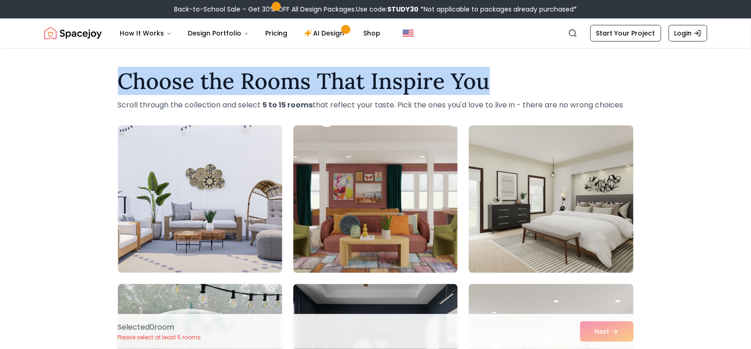
drag, startPoint x: 115, startPoint y: 88, endPoint x: 570, endPoint y: 76, distance: 454.6
click at [570, 76] on div "Choose the Rooms That Inspire You Scroll through the collection and select 5 to…" at bounding box center [376, 90] width 530 height 41
click at [570, 76] on h1 "Choose the Rooms That Inspire You" at bounding box center [376, 81] width 516 height 22
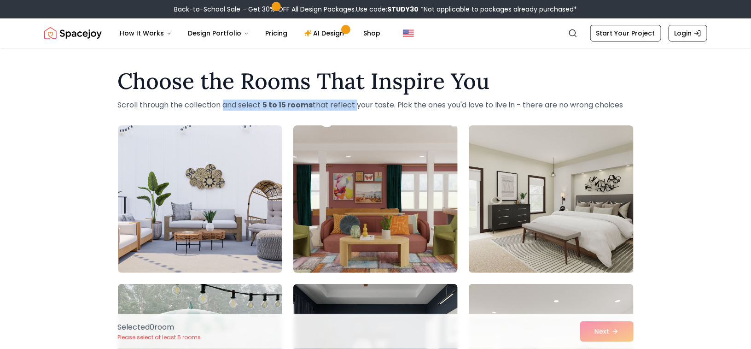
drag, startPoint x: 287, startPoint y: 100, endPoint x: 315, endPoint y: 106, distance: 28.3
click at [355, 101] on div "Choose the Rooms That Inspire You Scroll through the collection and select 5 to…" at bounding box center [376, 90] width 530 height 41
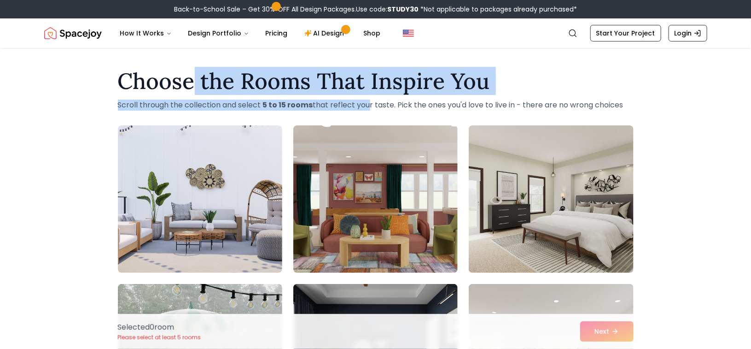
drag, startPoint x: 337, startPoint y: 97, endPoint x: 348, endPoint y: 108, distance: 16.3
click at [390, 101] on div "Choose the Rooms That Inspire You Scroll through the collection and select 5 to…" at bounding box center [376, 90] width 530 height 41
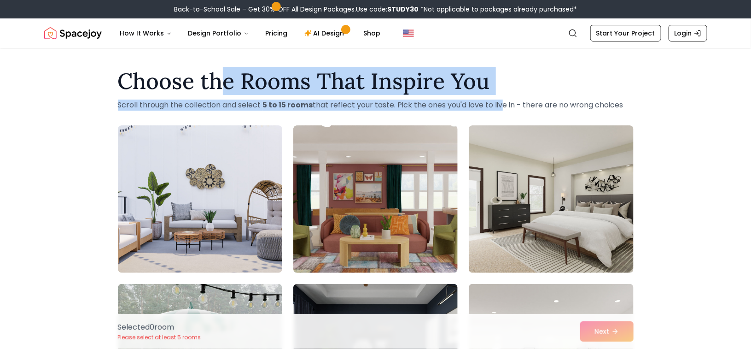
drag, startPoint x: 477, startPoint y: 101, endPoint x: 500, endPoint y: 101, distance: 22.6
click at [500, 101] on div "Choose the Rooms That Inspire You Scroll through the collection and select 5 to…" at bounding box center [376, 90] width 530 height 41
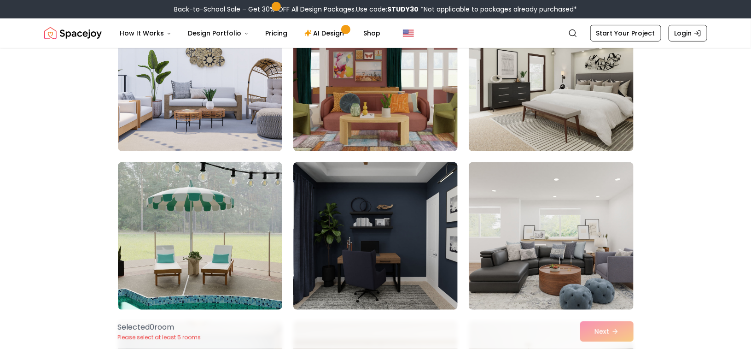
scroll to position [90, 0]
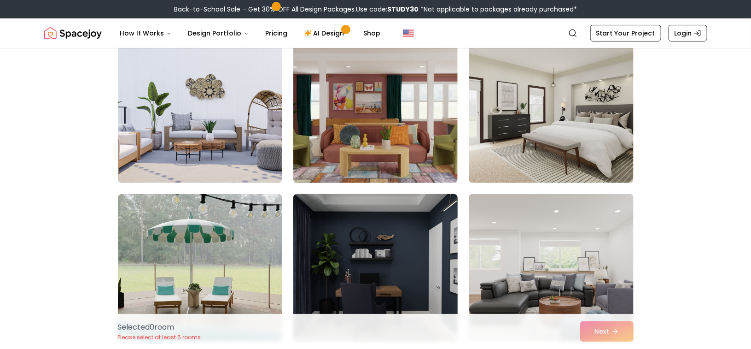
click at [375, 260] on img at bounding box center [375, 267] width 173 height 155
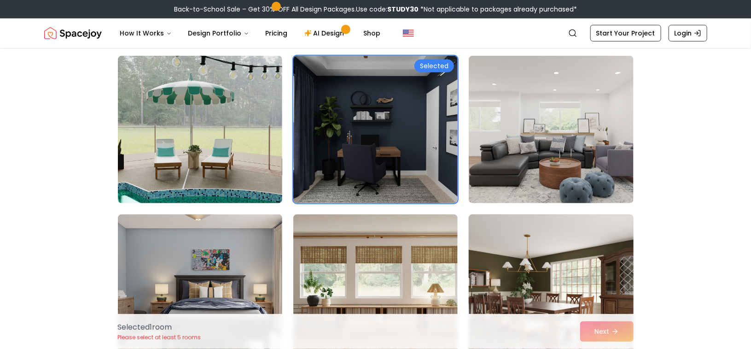
scroll to position [412, 0]
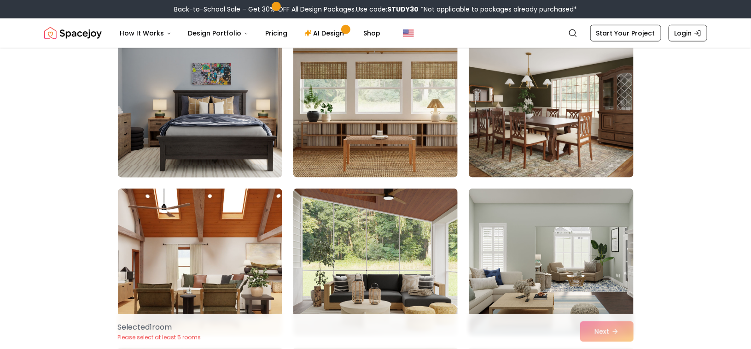
click at [245, 115] on img at bounding box center [200, 103] width 173 height 155
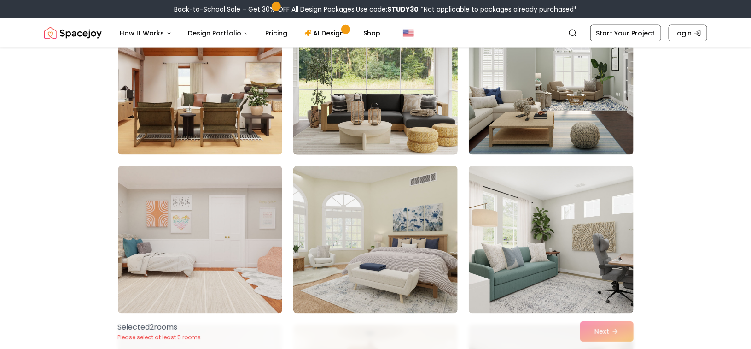
scroll to position [596, 0]
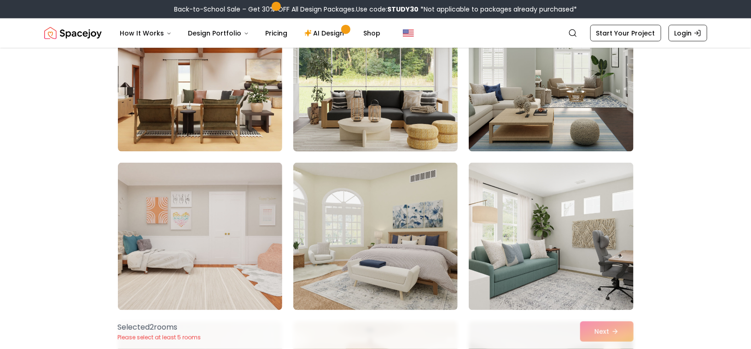
click at [413, 105] on img at bounding box center [375, 77] width 173 height 155
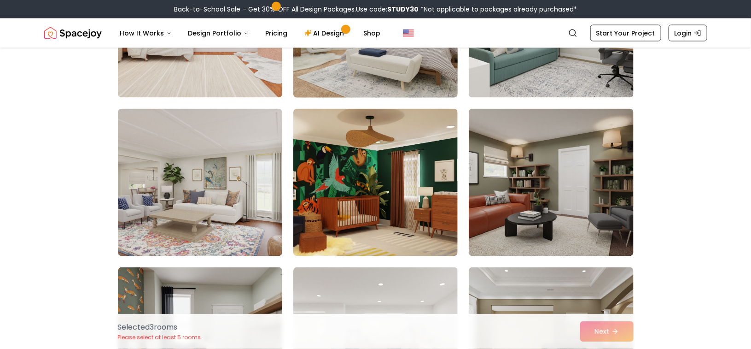
scroll to position [827, 0]
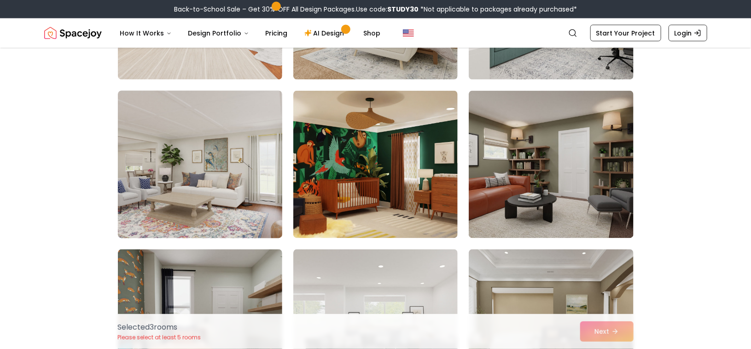
click at [239, 178] on img at bounding box center [200, 164] width 173 height 155
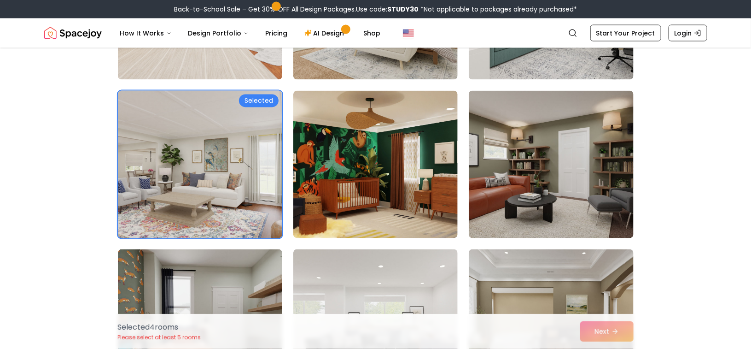
click at [264, 193] on img at bounding box center [200, 164] width 173 height 155
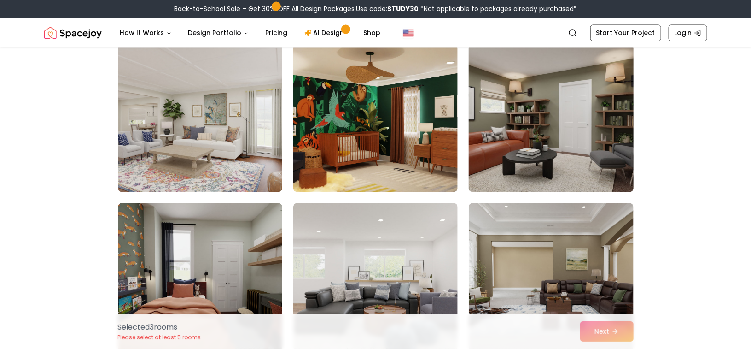
click at [565, 157] on img at bounding box center [551, 118] width 173 height 155
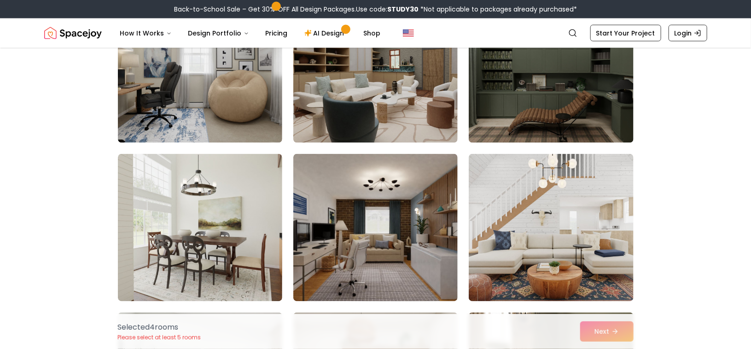
scroll to position [2459, 0]
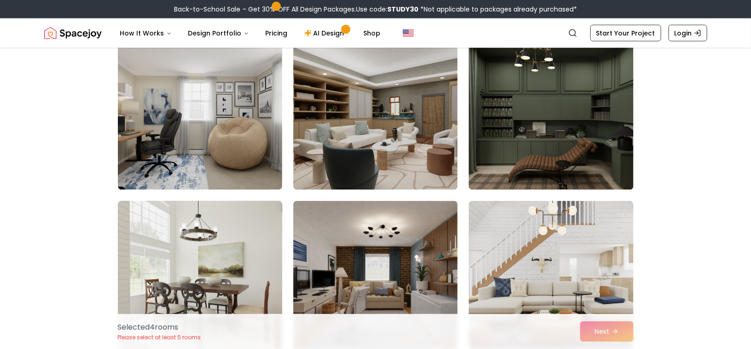
click at [223, 233] on img at bounding box center [200, 274] width 173 height 155
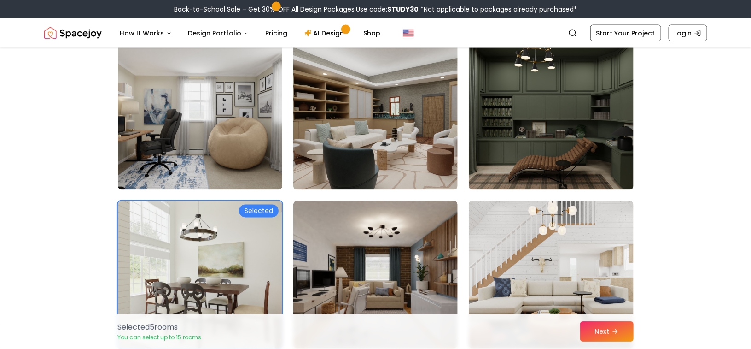
click at [238, 234] on img at bounding box center [200, 274] width 173 height 155
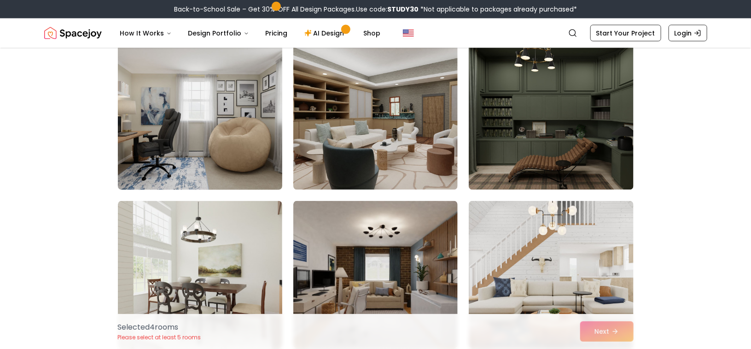
click at [247, 115] on img at bounding box center [200, 116] width 173 height 155
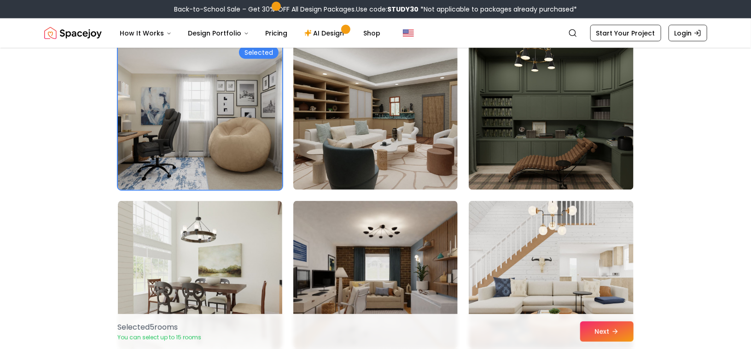
click at [204, 118] on img at bounding box center [200, 116] width 173 height 155
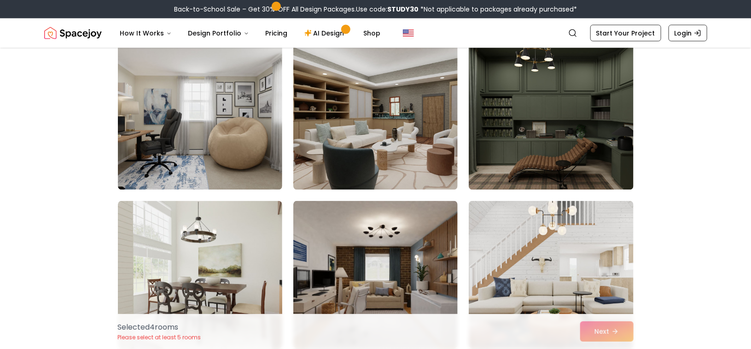
scroll to position [2643, 0]
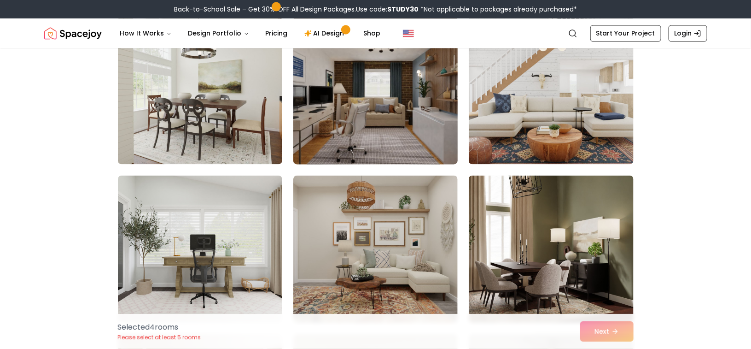
click at [392, 120] on img at bounding box center [375, 90] width 173 height 155
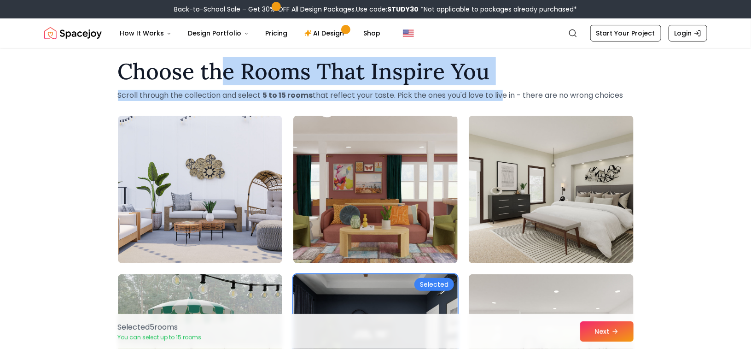
scroll to position [0, 0]
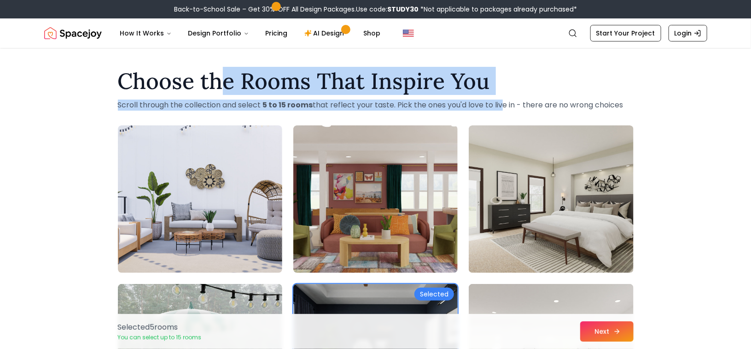
click at [587, 322] on button "Next" at bounding box center [606, 331] width 53 height 20
